Goal: Find specific page/section: Find specific page/section

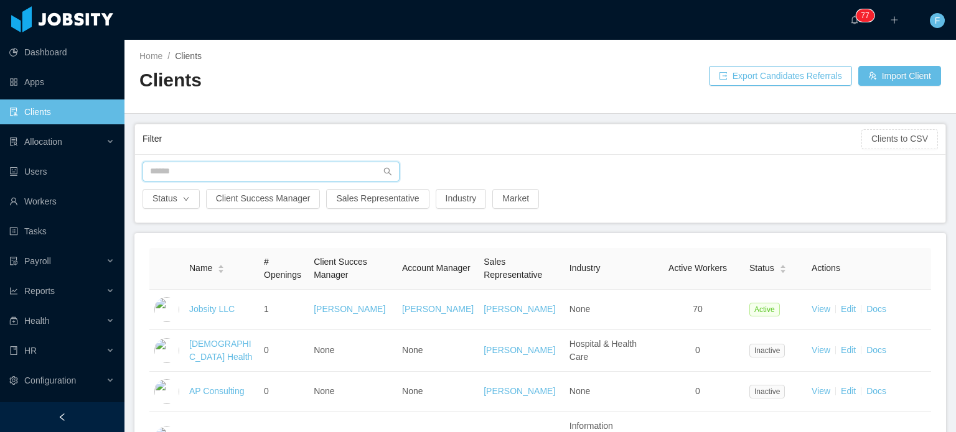
click at [223, 176] on input "text" at bounding box center [270, 172] width 257 height 20
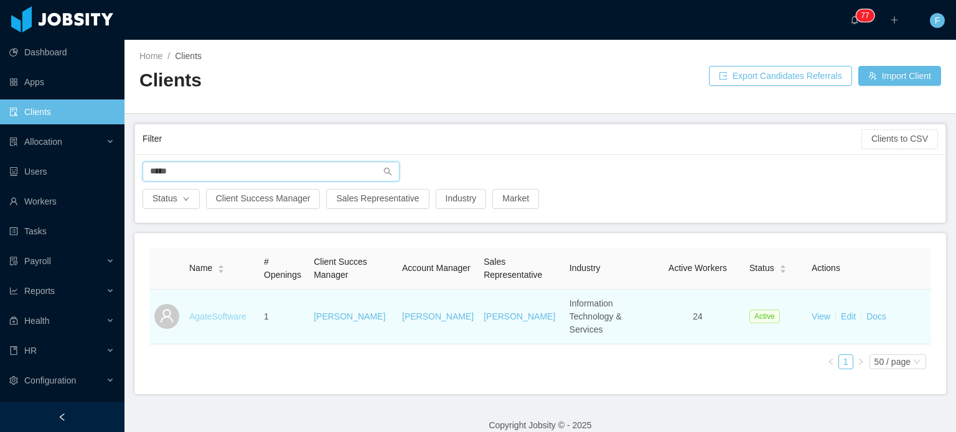
type input "*****"
click at [214, 312] on link "AgateSoftware" at bounding box center [217, 317] width 57 height 10
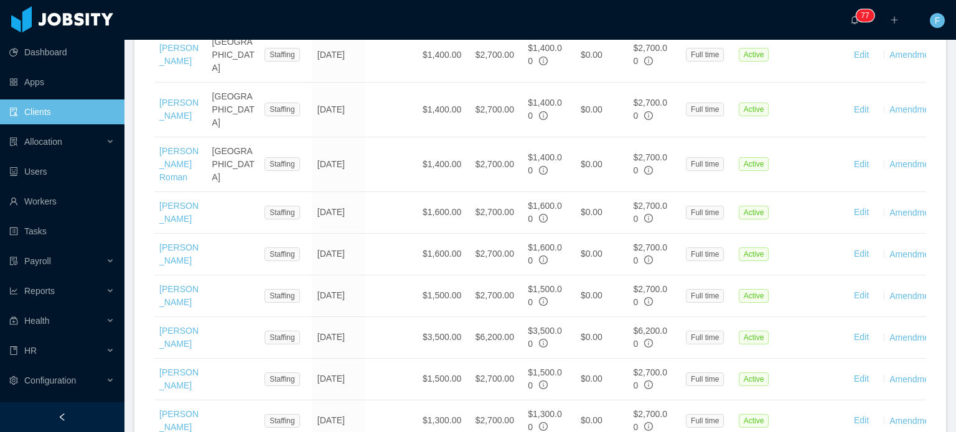
scroll to position [856, 0]
